Goal: Use online tool/utility: Utilize a website feature to perform a specific function

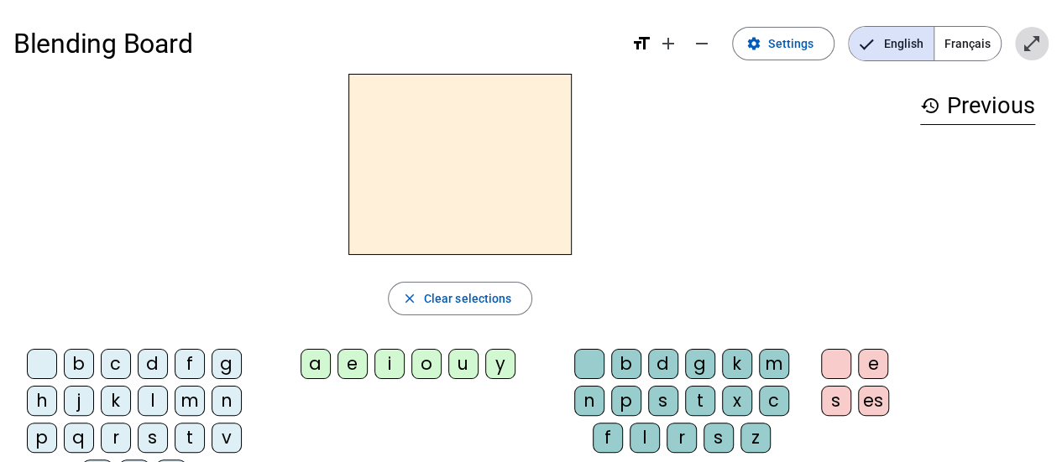
click at [1029, 45] on mat-icon "open_in_full" at bounding box center [1031, 44] width 20 height 20
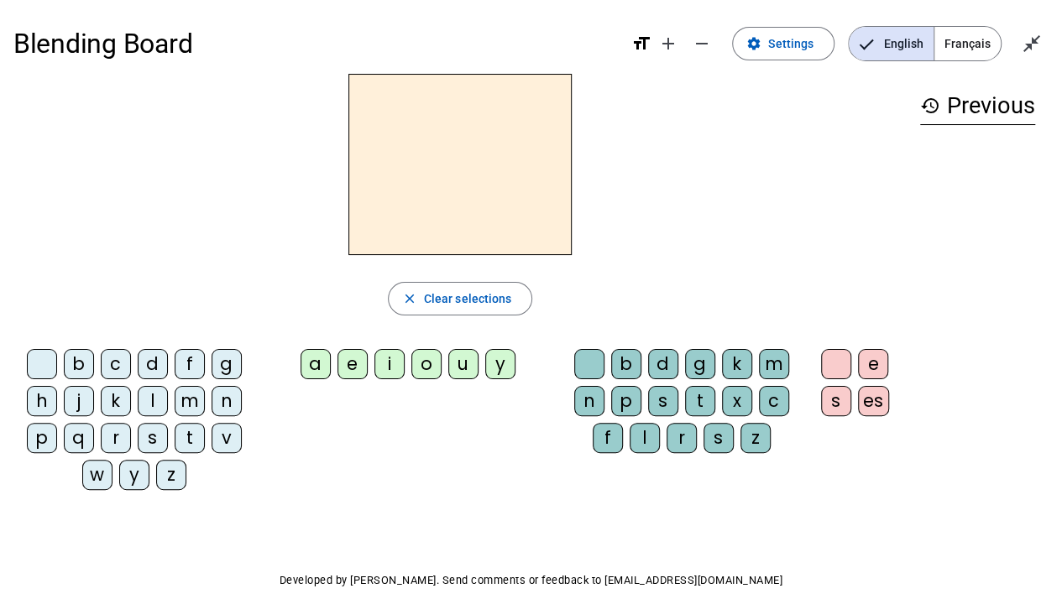
click at [156, 396] on div "l" at bounding box center [153, 401] width 30 height 30
click at [310, 359] on div "a" at bounding box center [315, 364] width 30 height 30
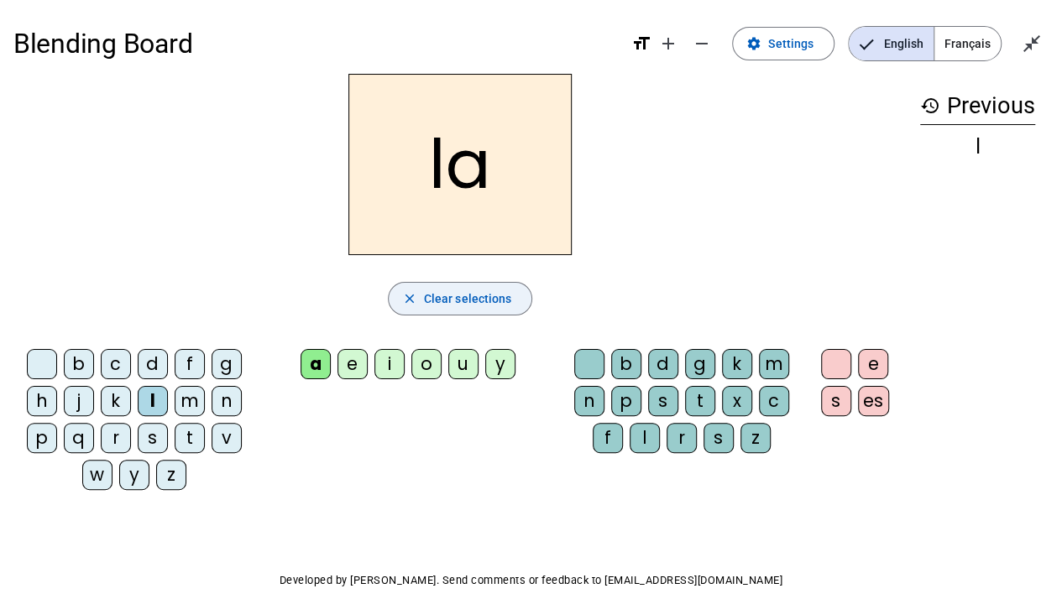
click at [466, 294] on span "Clear selections" at bounding box center [468, 299] width 88 height 20
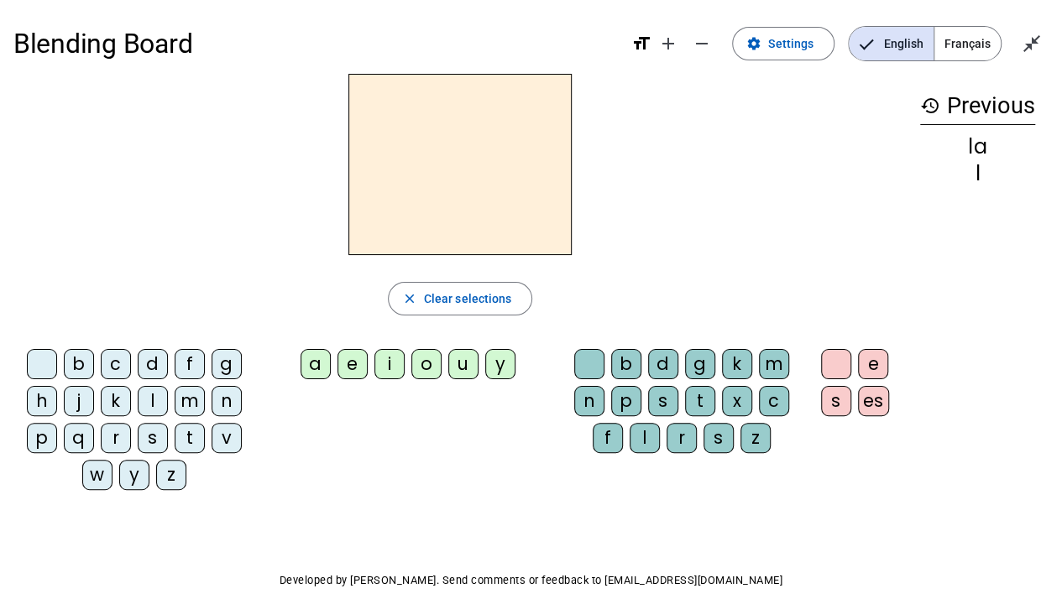
click at [155, 403] on div "l" at bounding box center [153, 401] width 30 height 30
click at [356, 361] on div "e" at bounding box center [352, 364] width 30 height 30
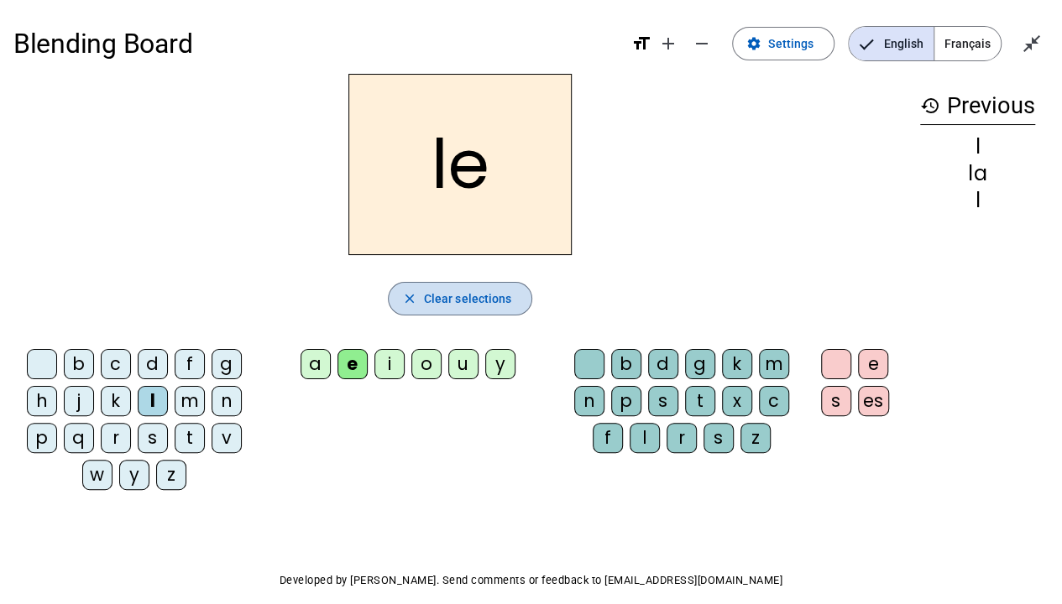
click at [431, 295] on span "Clear selections" at bounding box center [468, 299] width 88 height 20
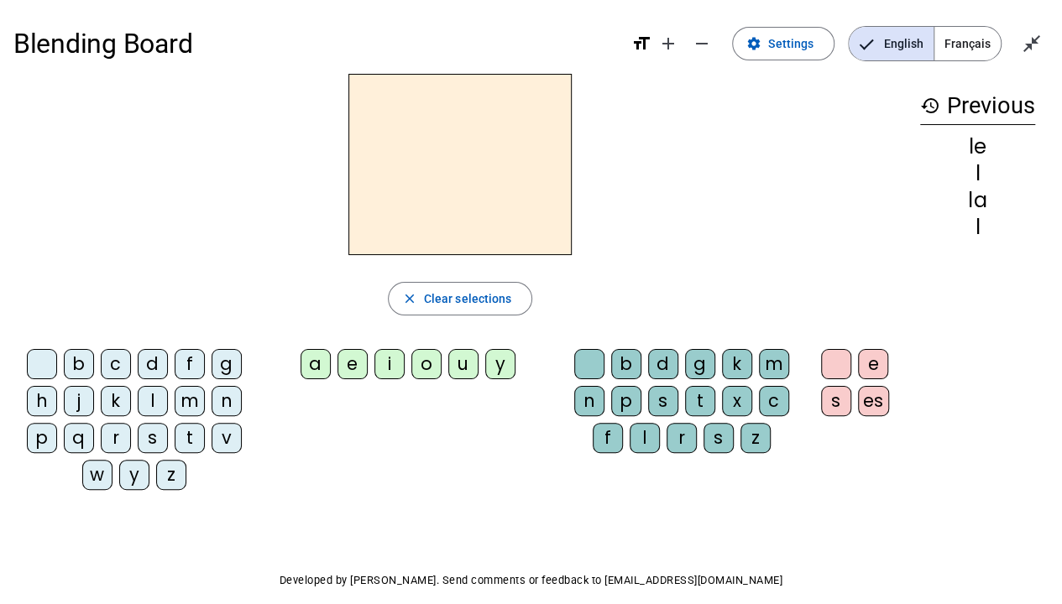
click at [152, 398] on div "l" at bounding box center [153, 401] width 30 height 30
click at [463, 364] on div "u" at bounding box center [463, 364] width 30 height 30
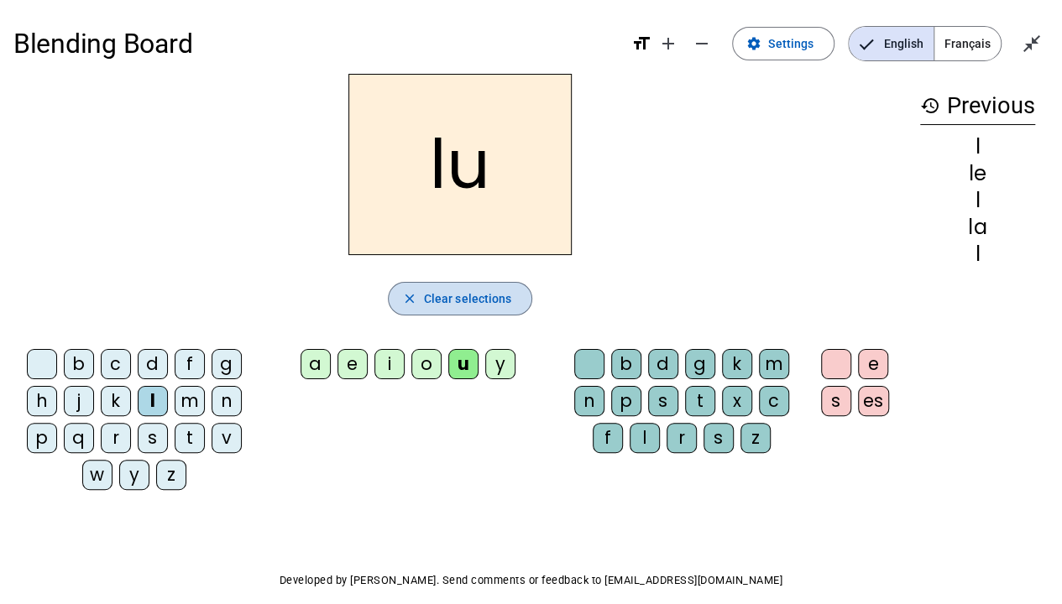
click at [445, 303] on span "Clear selections" at bounding box center [468, 299] width 88 height 20
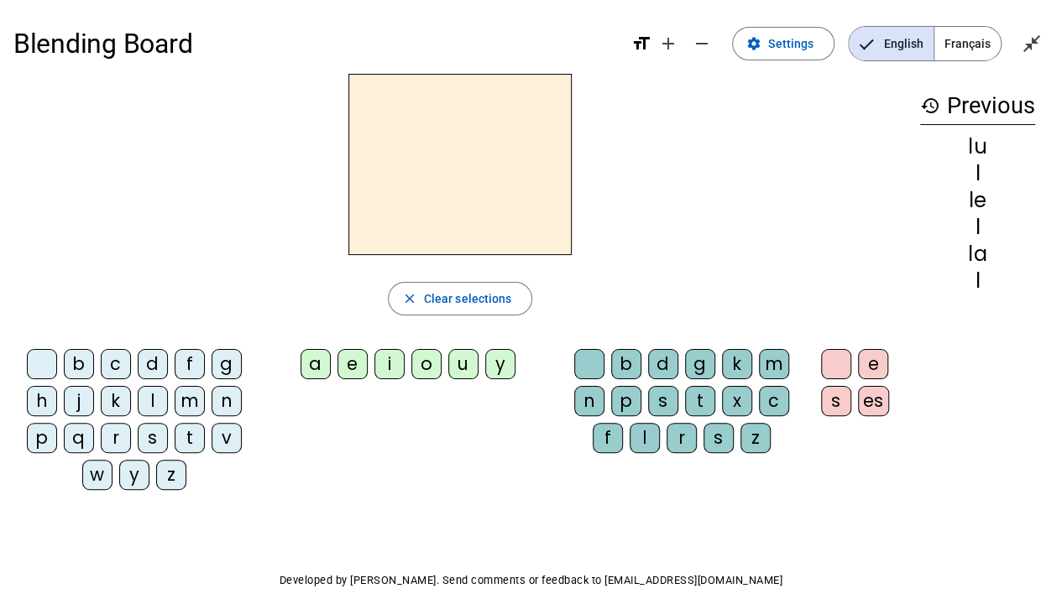
click at [695, 398] on div "t" at bounding box center [700, 401] width 30 height 30
click at [462, 361] on div "u" at bounding box center [463, 364] width 30 height 30
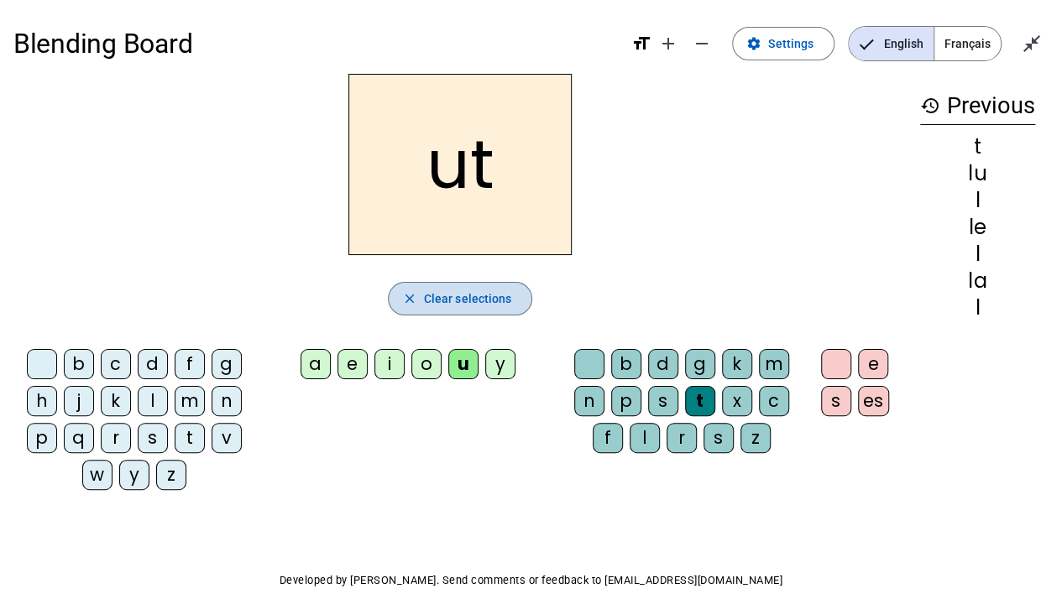
click at [449, 299] on span "Clear selections" at bounding box center [468, 299] width 88 height 20
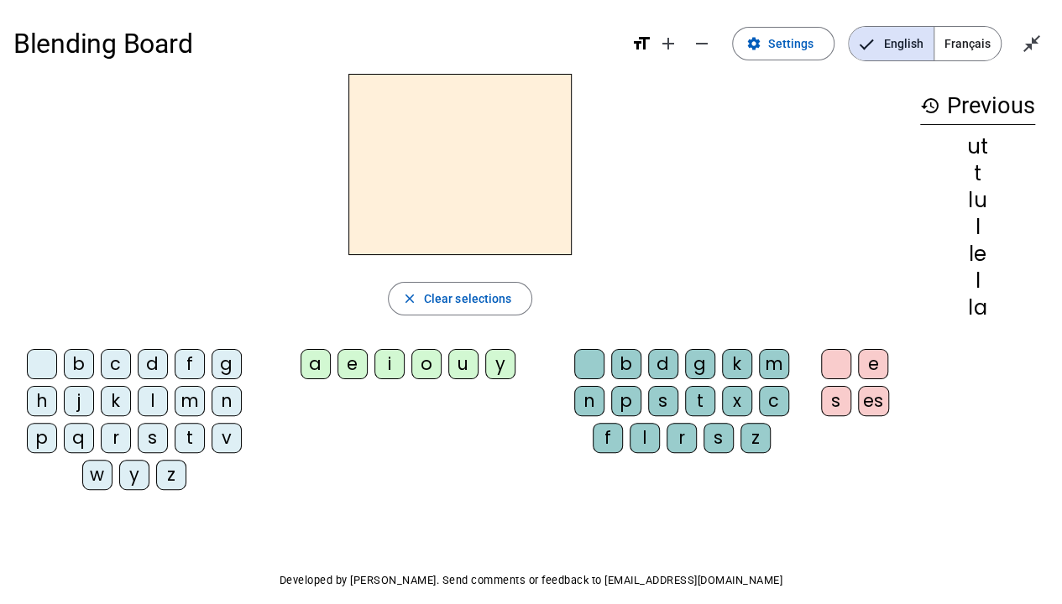
click at [186, 440] on div "t" at bounding box center [190, 438] width 30 height 30
click at [454, 363] on div "u" at bounding box center [463, 364] width 30 height 30
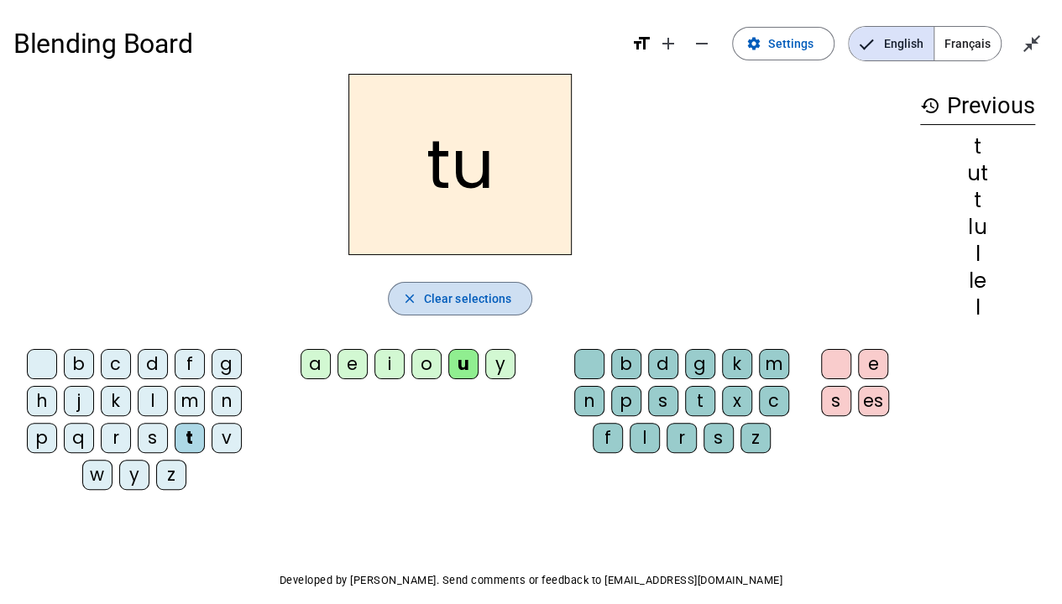
click at [426, 306] on span "Clear selections" at bounding box center [468, 299] width 88 height 20
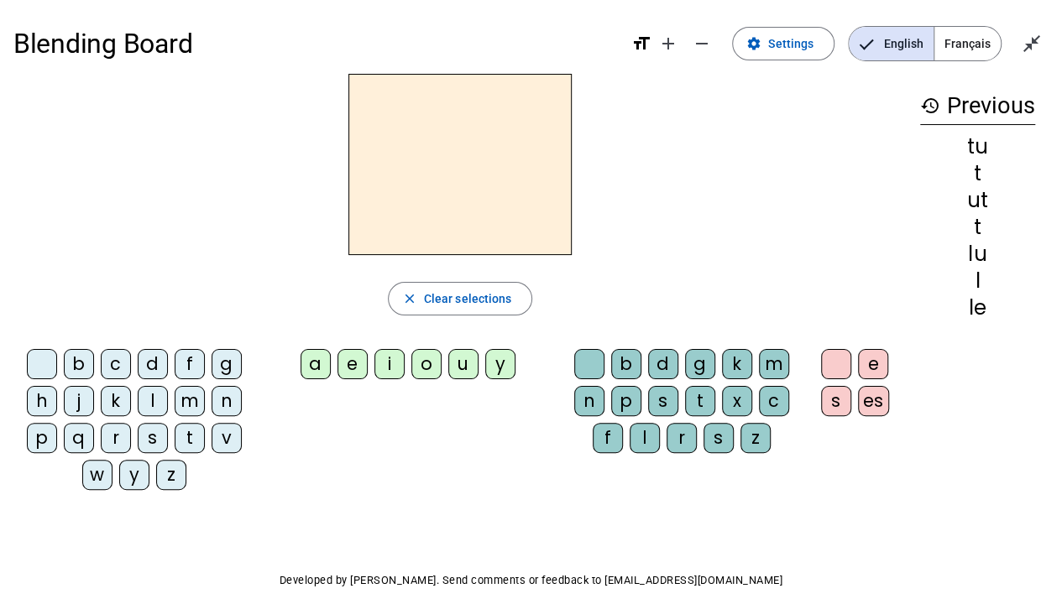
click at [184, 433] on div "t" at bounding box center [190, 438] width 30 height 30
click at [352, 361] on div "e" at bounding box center [352, 364] width 30 height 30
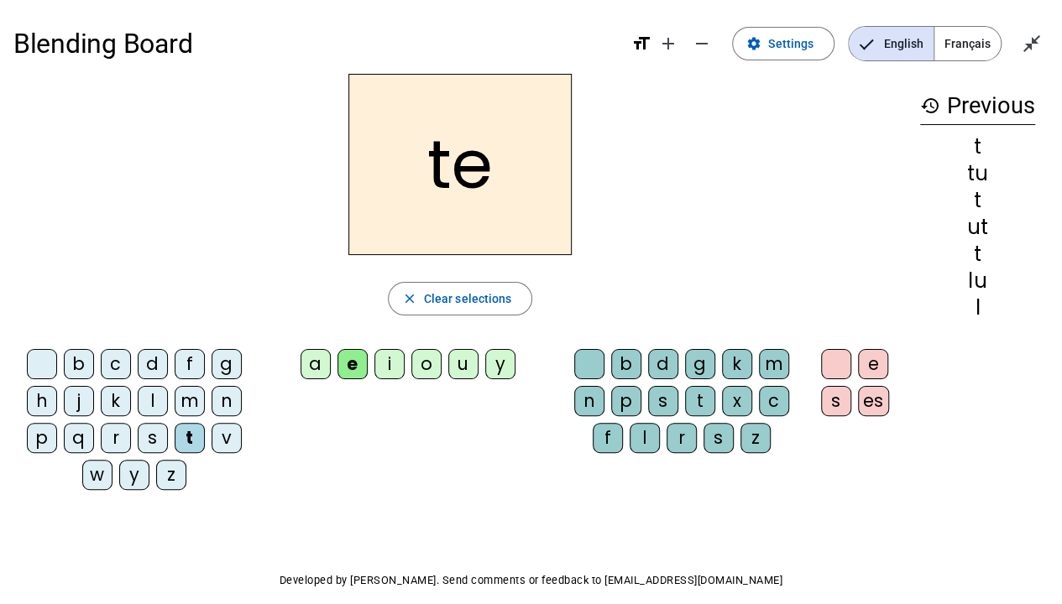
click at [484, 178] on h2 "te" at bounding box center [459, 164] width 223 height 181
click at [312, 361] on div "a" at bounding box center [315, 364] width 30 height 30
